Goal: Task Accomplishment & Management: Manage account settings

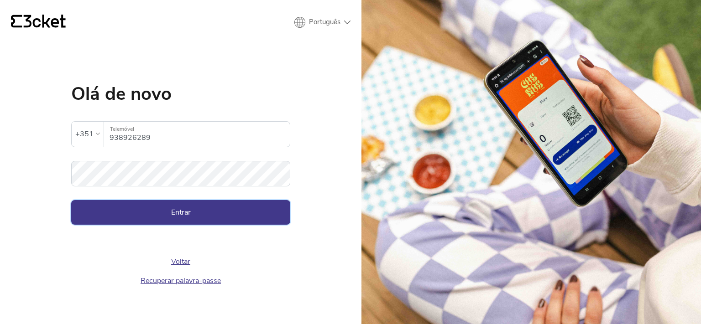
click at [178, 207] on button "Entrar" at bounding box center [180, 212] width 219 height 25
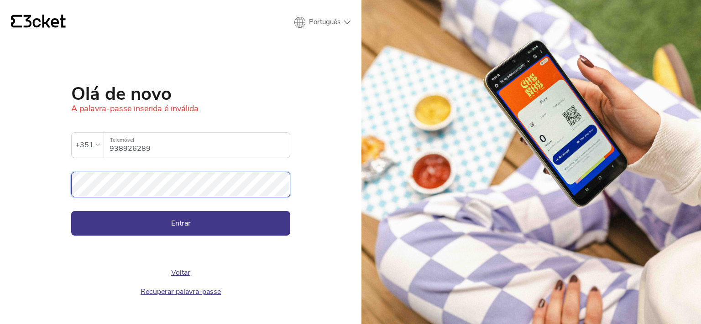
click at [71, 211] on button "Entrar" at bounding box center [180, 223] width 219 height 25
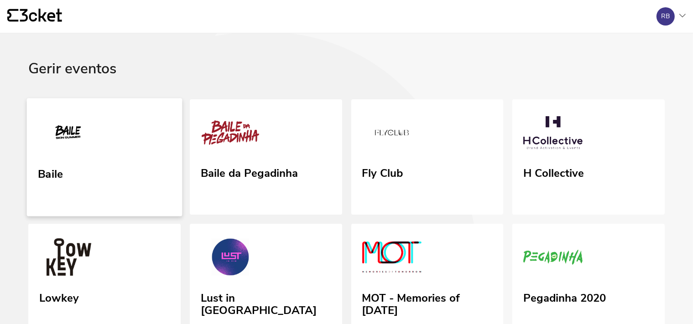
click at [154, 189] on link "Baile" at bounding box center [104, 157] width 155 height 118
